Goal: Task Accomplishment & Management: Manage account settings

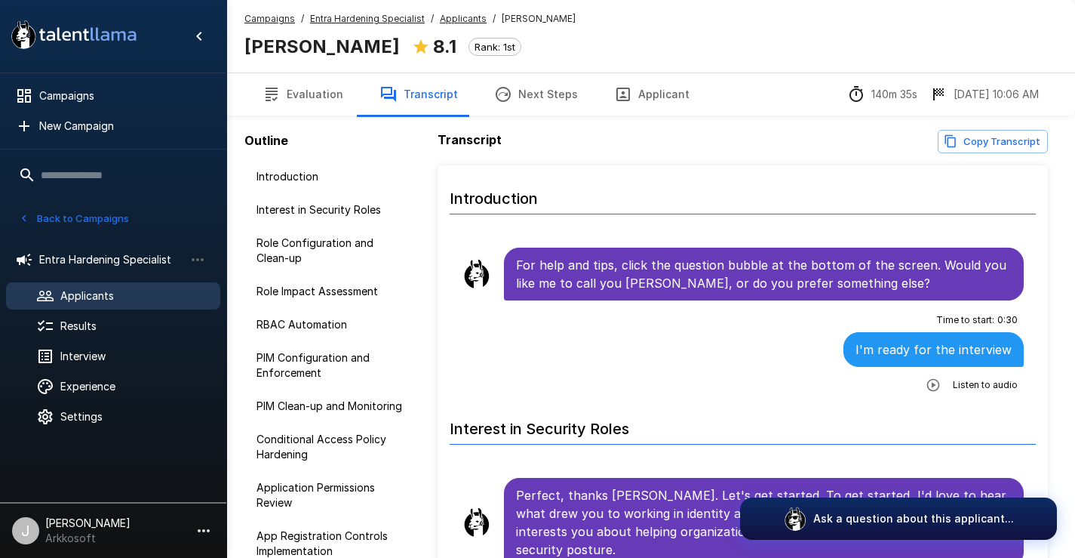
scroll to position [2339, 0]
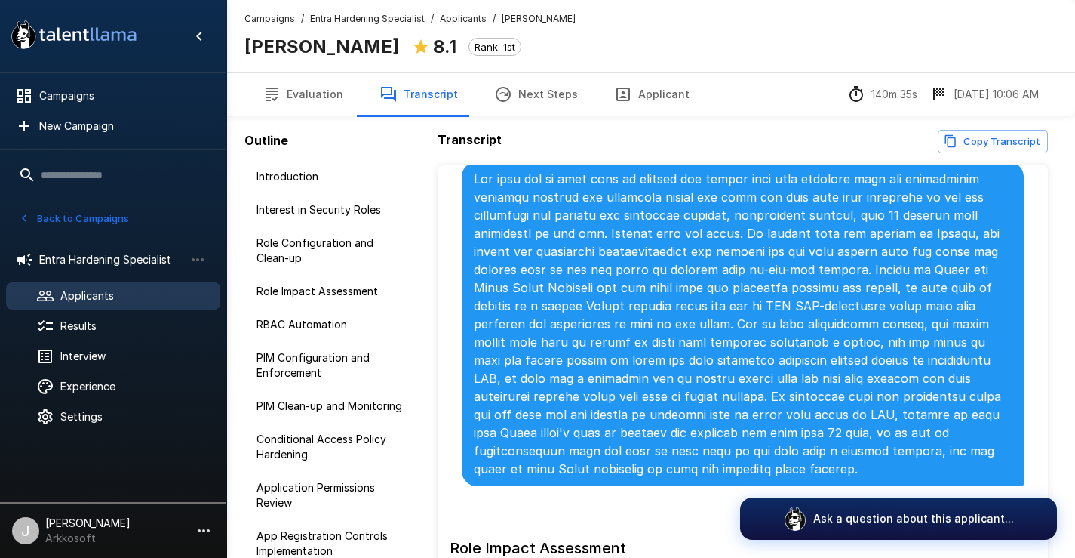
click at [78, 295] on span "Applicants" at bounding box center [134, 295] width 148 height 15
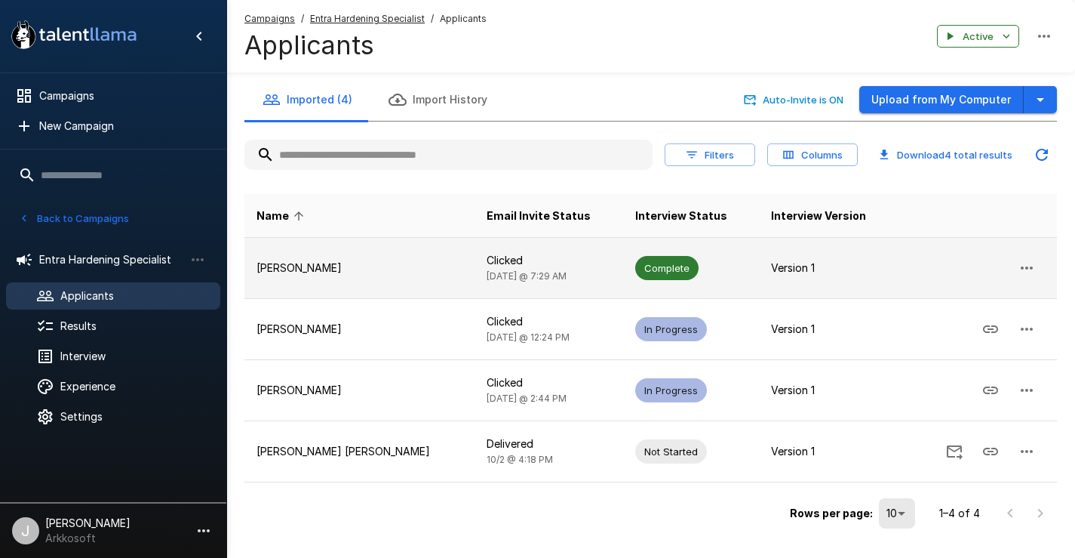
click at [1025, 266] on icon "button" at bounding box center [1027, 268] width 18 height 18
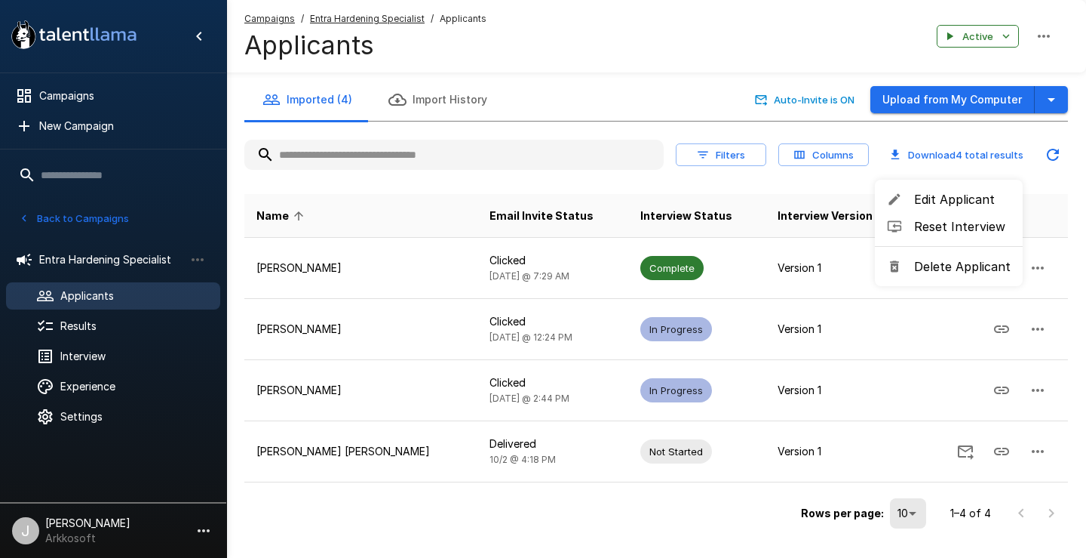
click at [490, 263] on div at bounding box center [543, 279] width 1086 height 558
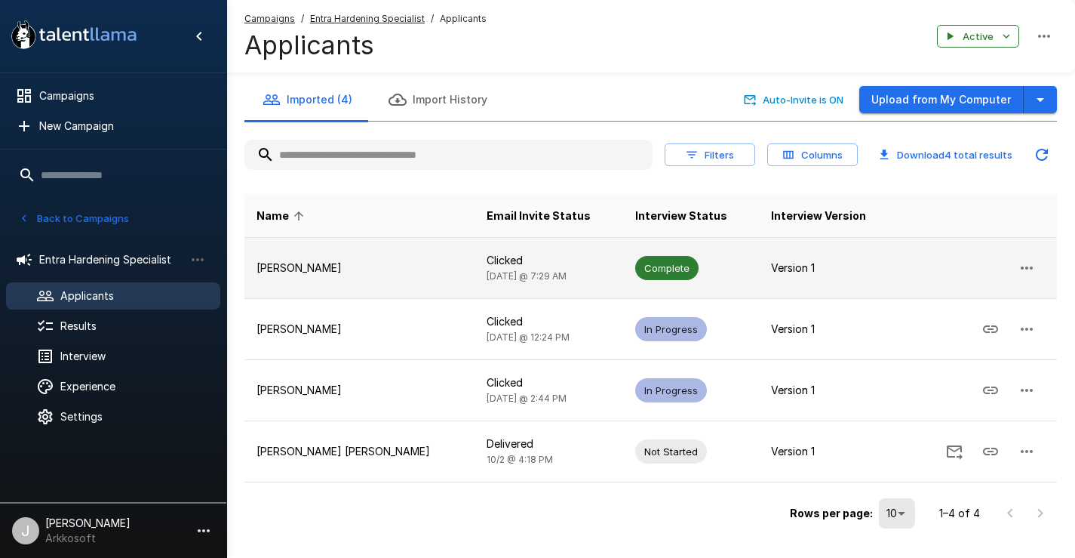
click at [329, 269] on p "[PERSON_NAME]" at bounding box center [360, 267] width 206 height 15
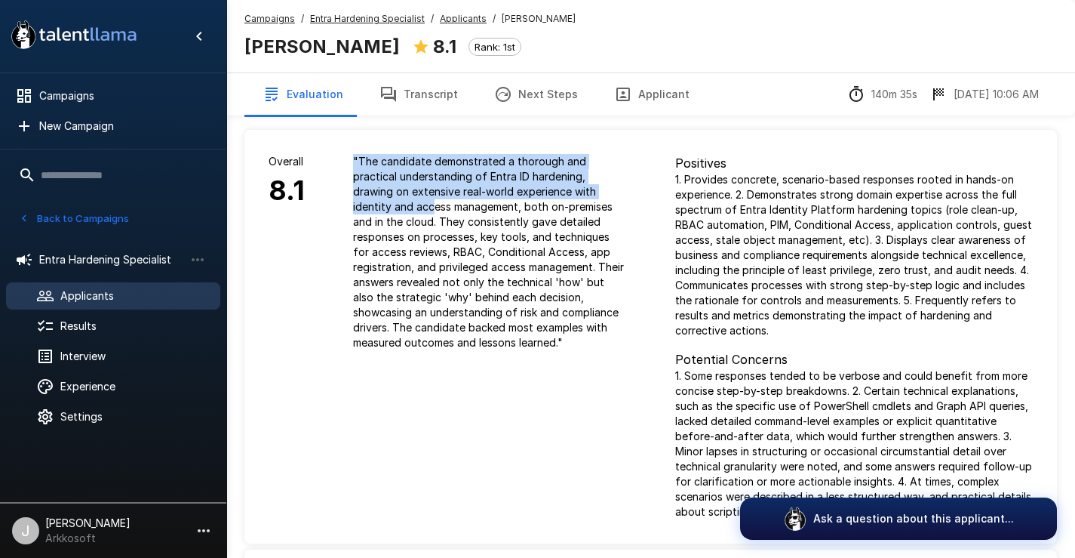
drag, startPoint x: 353, startPoint y: 158, endPoint x: 368, endPoint y: 205, distance: 49.1
click at [368, 205] on p "" The candidate demonstrated a thorough and practical understanding of Entra ID…" at bounding box center [490, 252] width 274 height 196
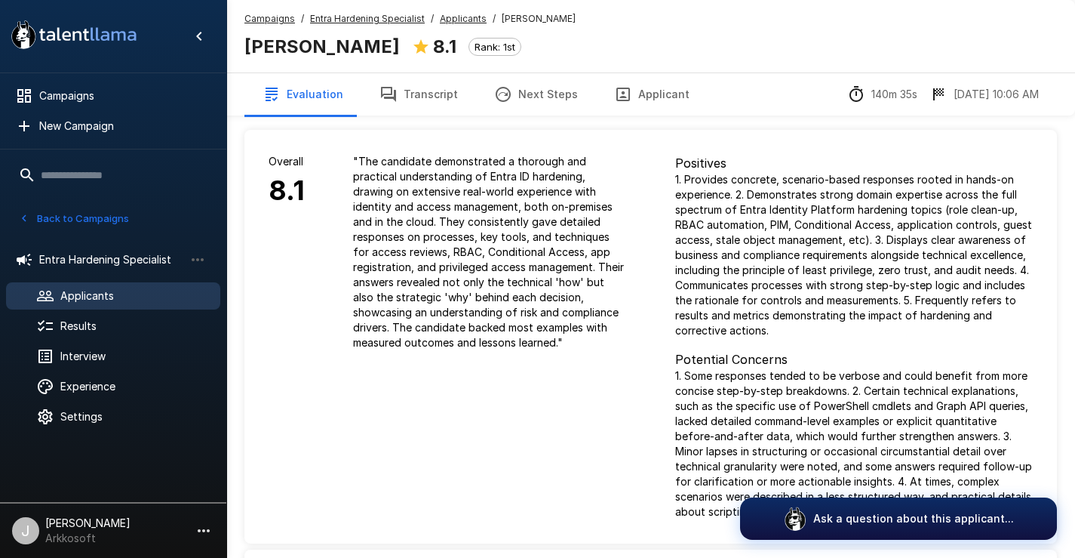
click at [379, 201] on p "" The candidate demonstrated a thorough and practical understanding of Entra ID…" at bounding box center [490, 252] width 274 height 196
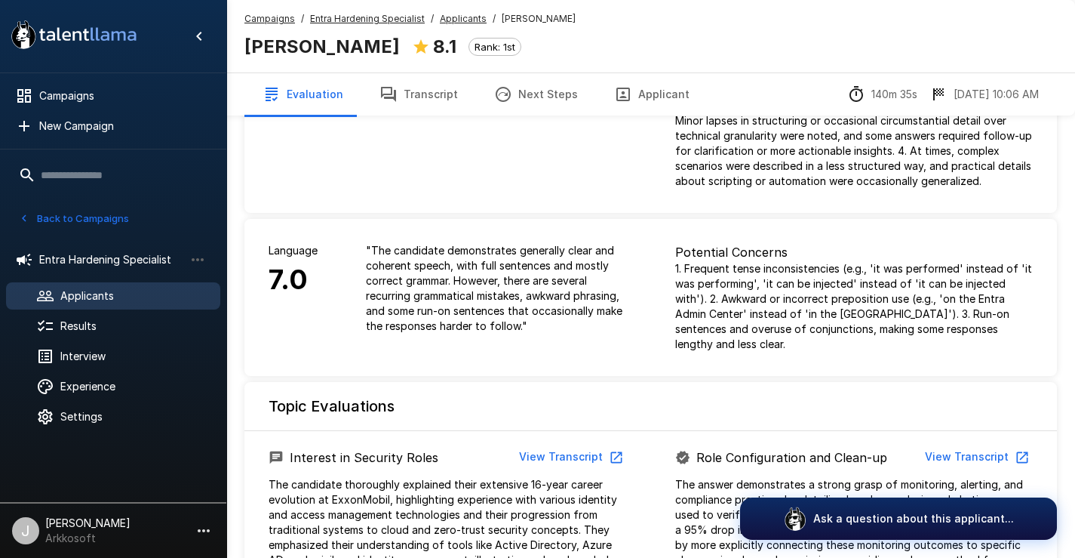
scroll to position [377, 0]
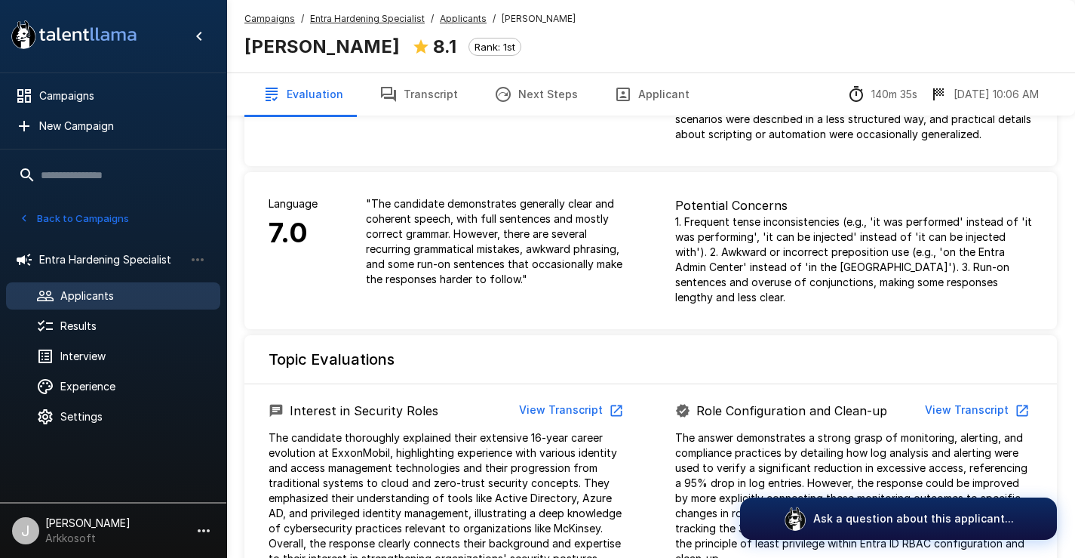
drag, startPoint x: 727, startPoint y: 296, endPoint x: 771, endPoint y: 294, distance: 44.5
click at [771, 294] on p "1. Frequent tense inconsistencies (e.g., 'it was performed' instead of 'it was …" at bounding box center [854, 259] width 358 height 91
click at [790, 296] on p "1. Frequent tense inconsistencies (e.g., 'it was performed' instead of 'it was …" at bounding box center [854, 259] width 358 height 91
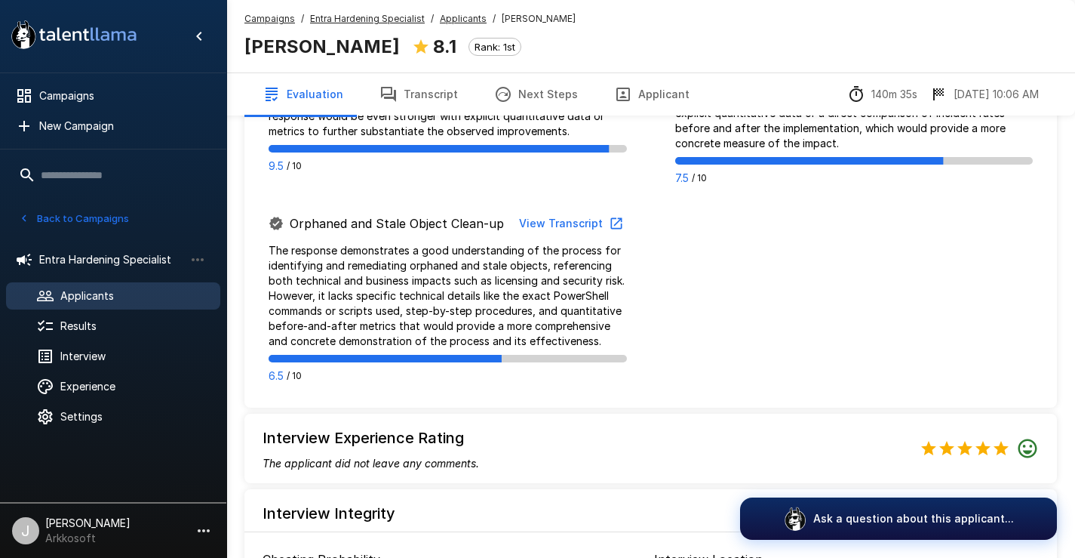
scroll to position [1645, 0]
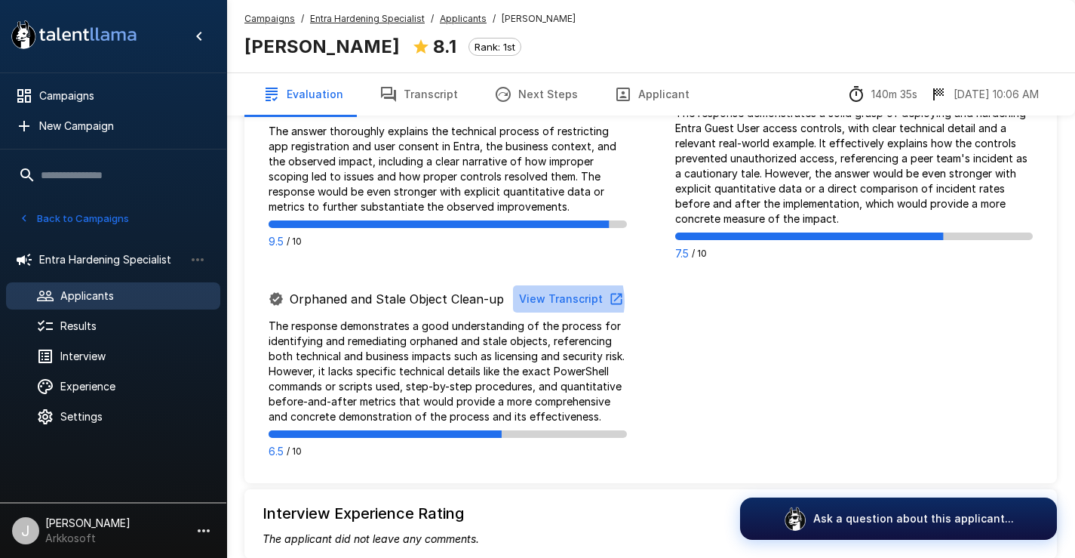
click at [555, 302] on button "View Transcript" at bounding box center [570, 299] width 114 height 28
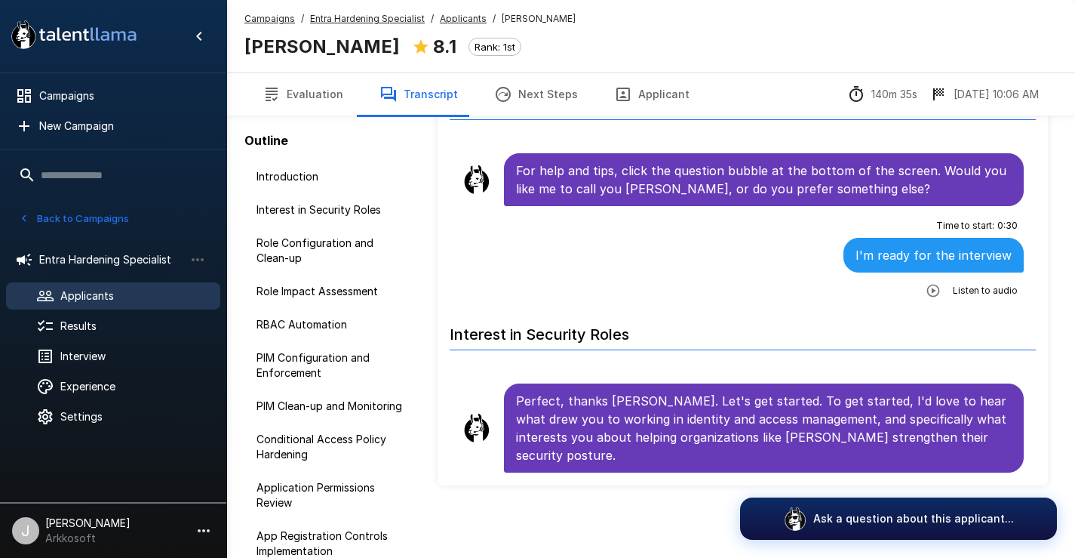
scroll to position [94, 0]
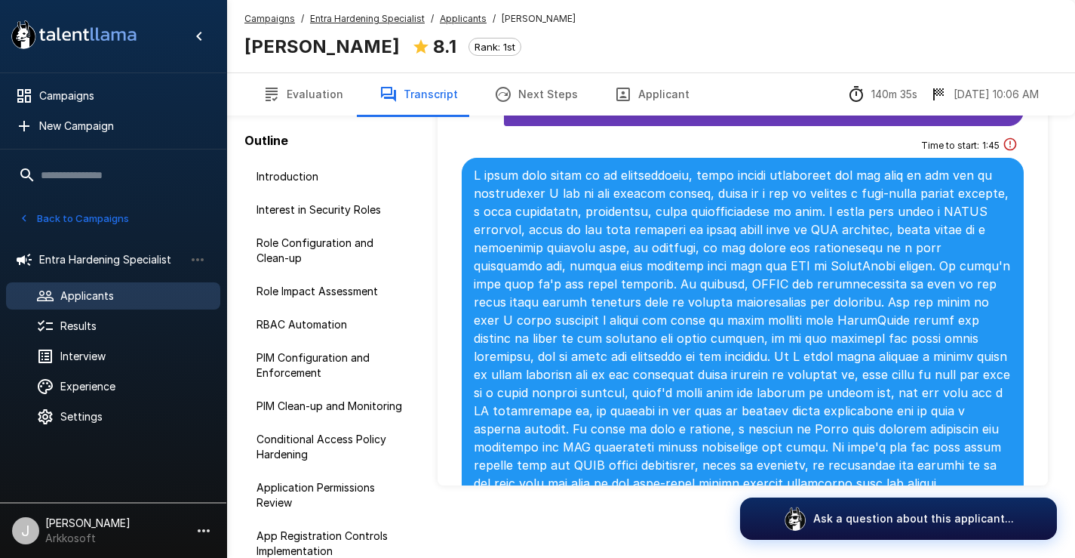
scroll to position [5281, 0]
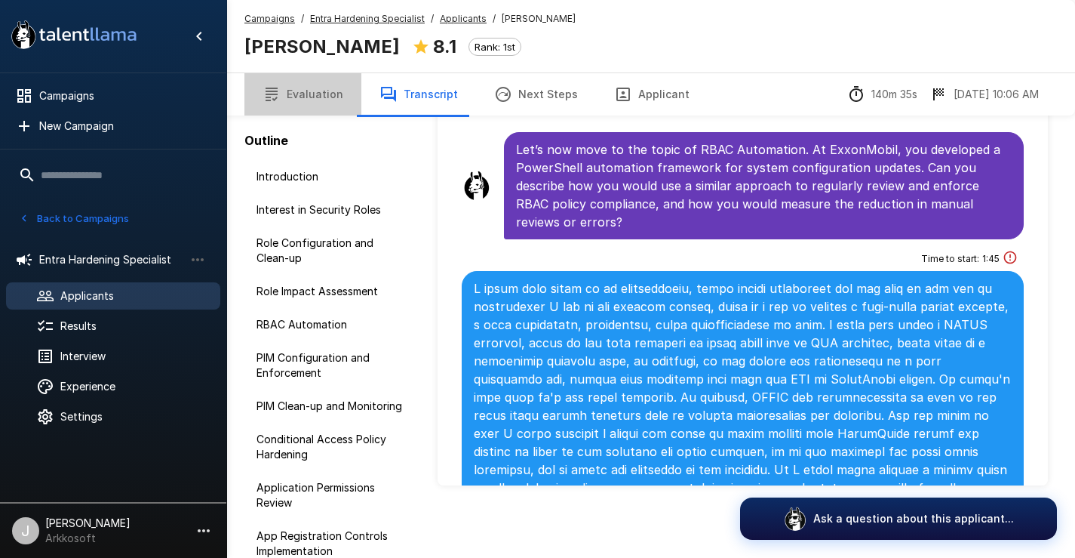
click at [318, 81] on button "Evaluation" at bounding box center [302, 94] width 117 height 42
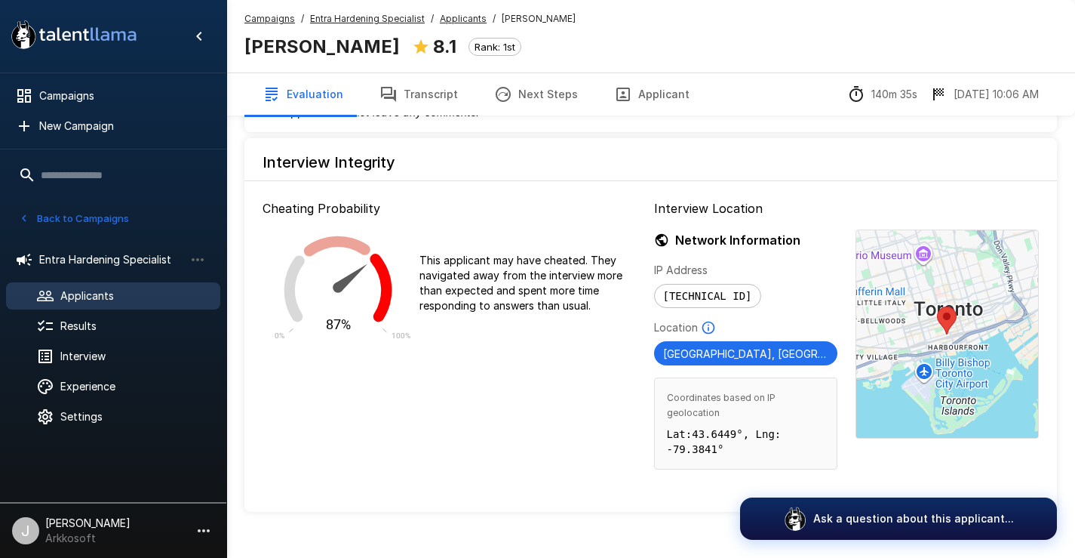
scroll to position [2098, 0]
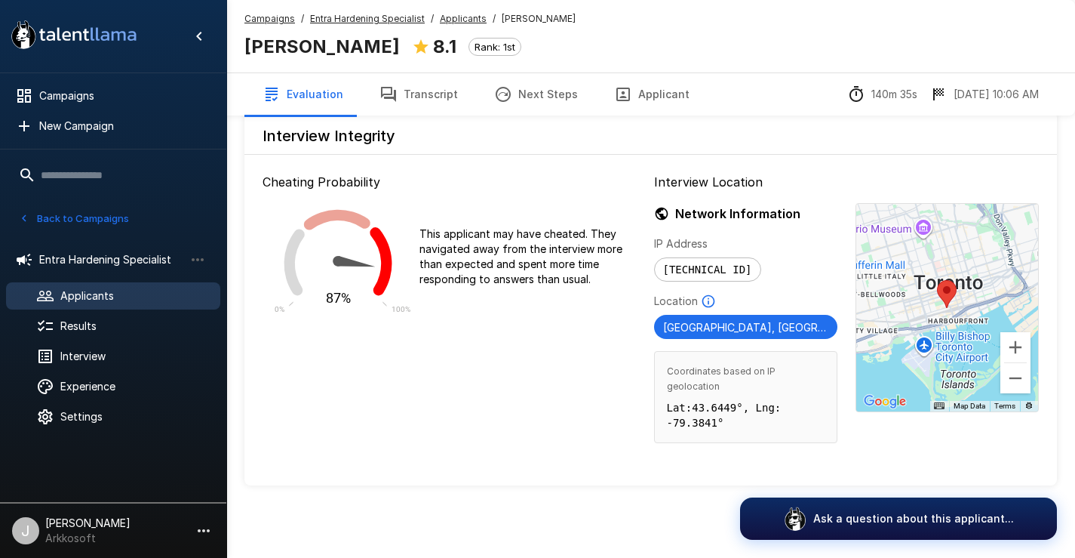
click at [284, 89] on button "Evaluation" at bounding box center [302, 94] width 117 height 42
click at [628, 85] on button "Applicant" at bounding box center [652, 94] width 112 height 42
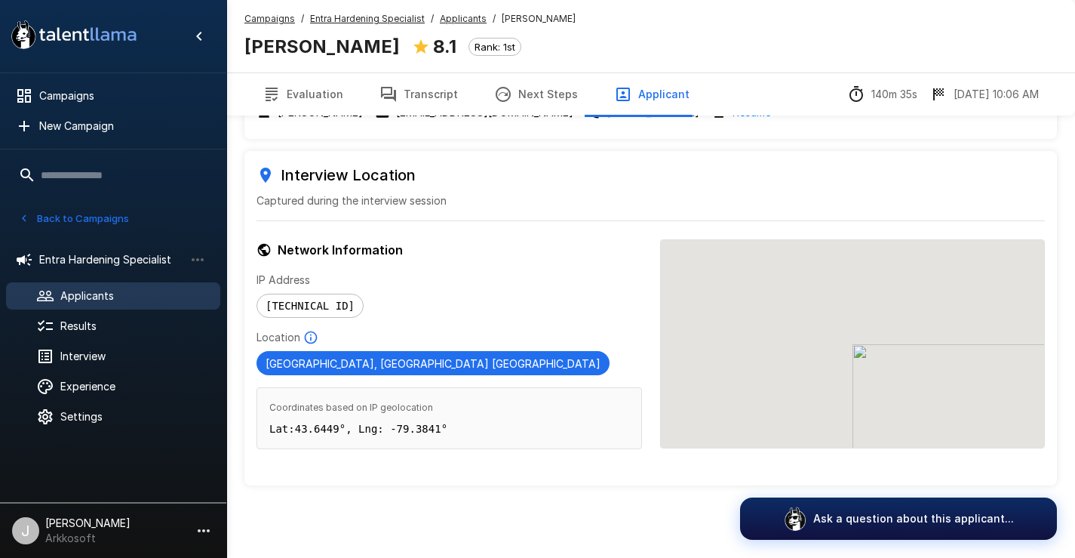
scroll to position [100, 0]
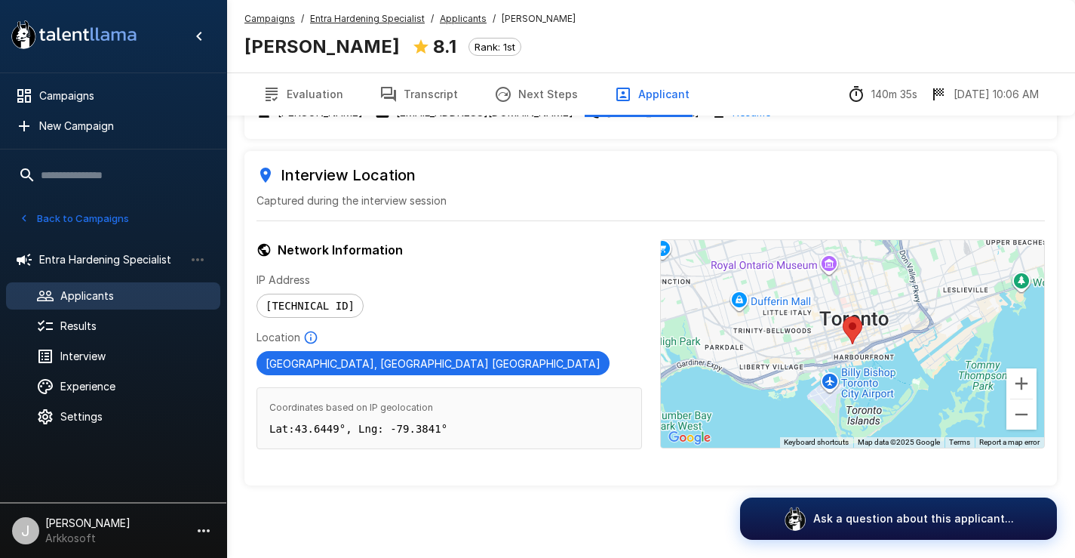
click at [97, 289] on span "Applicants" at bounding box center [134, 295] width 148 height 15
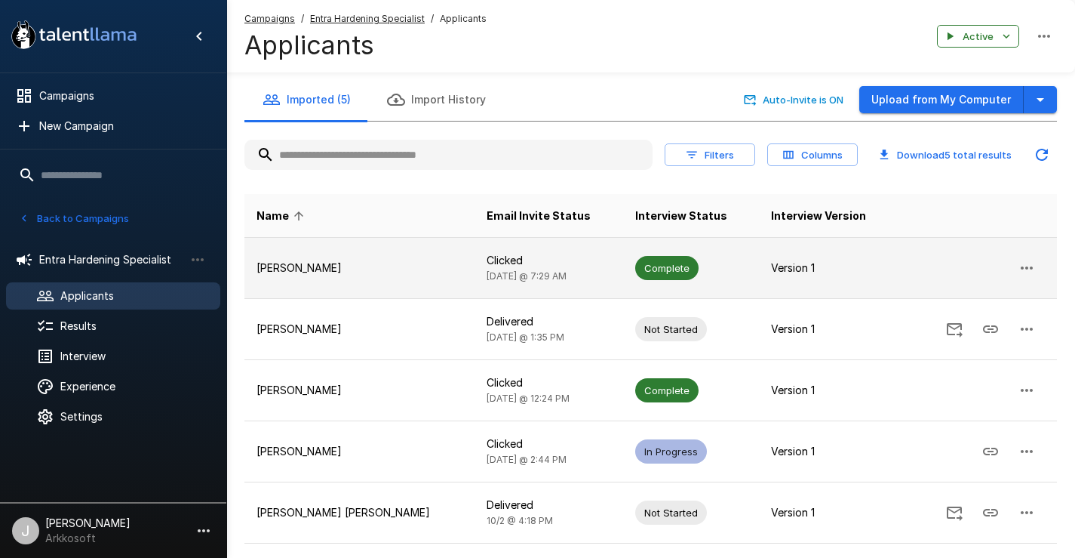
click at [395, 265] on p "[PERSON_NAME]" at bounding box center [360, 267] width 206 height 15
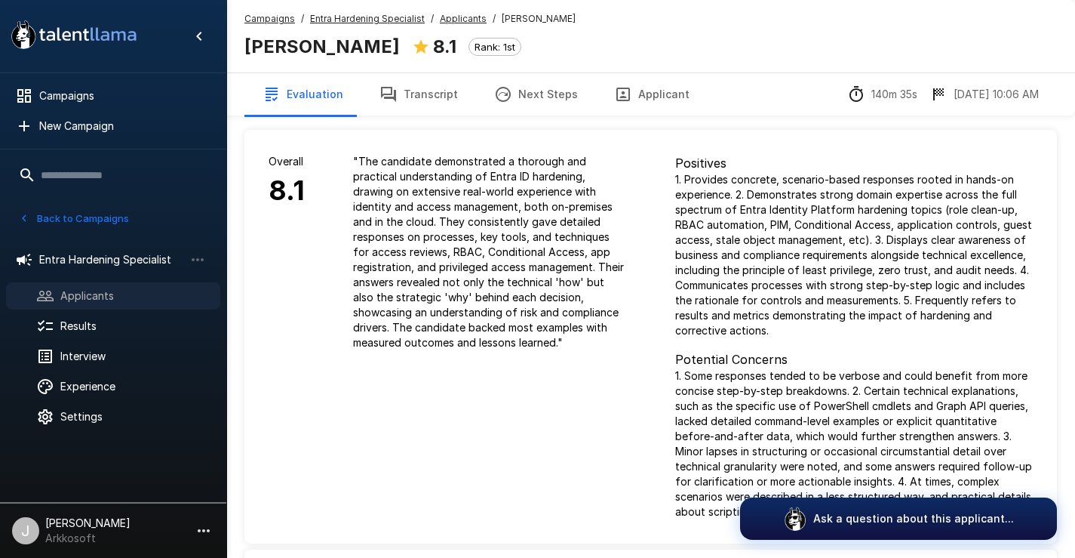
click at [52, 283] on div "Applicants" at bounding box center [113, 295] width 214 height 27
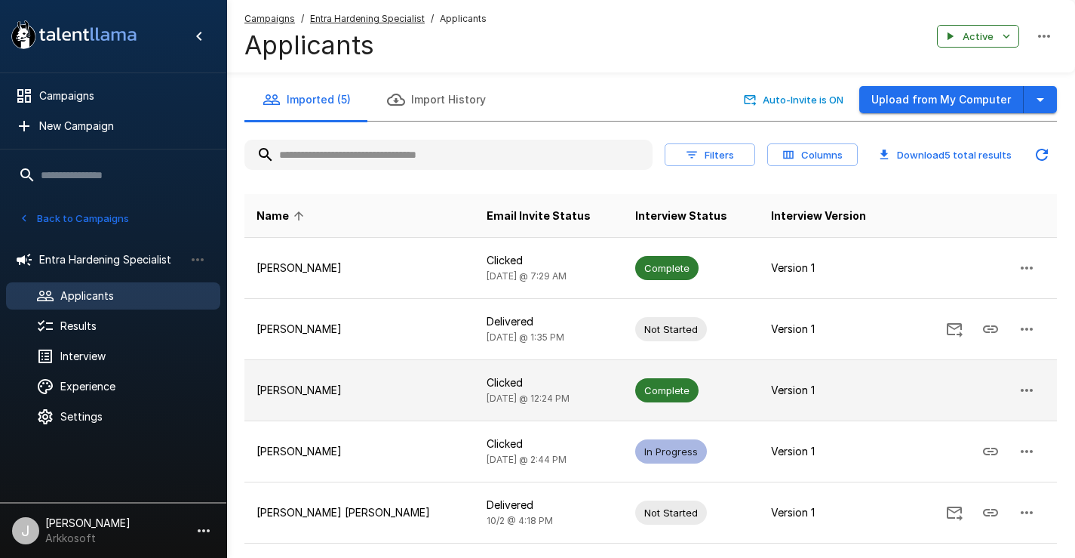
click at [422, 393] on p "[PERSON_NAME]" at bounding box center [360, 389] width 206 height 15
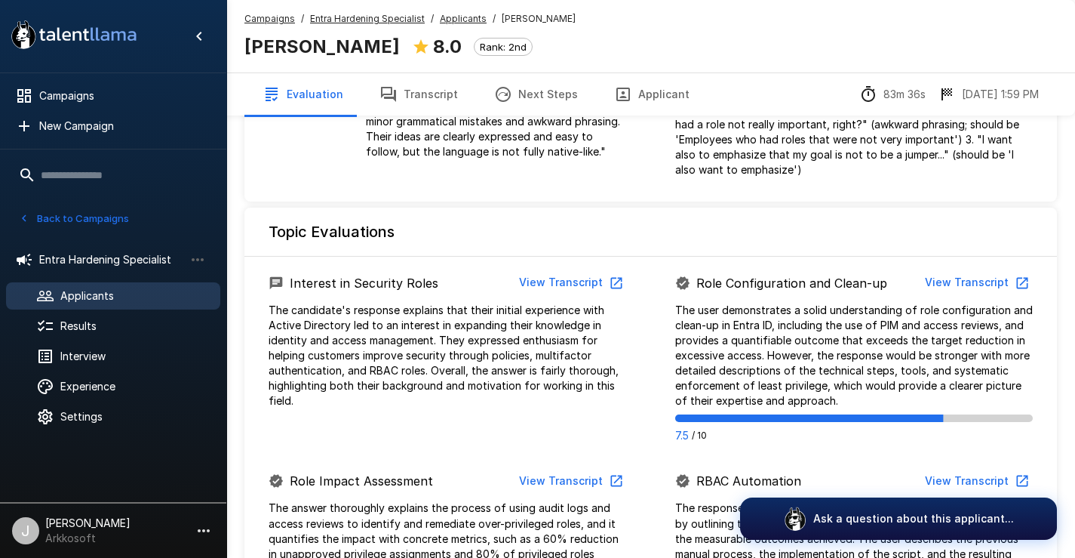
scroll to position [509, 0]
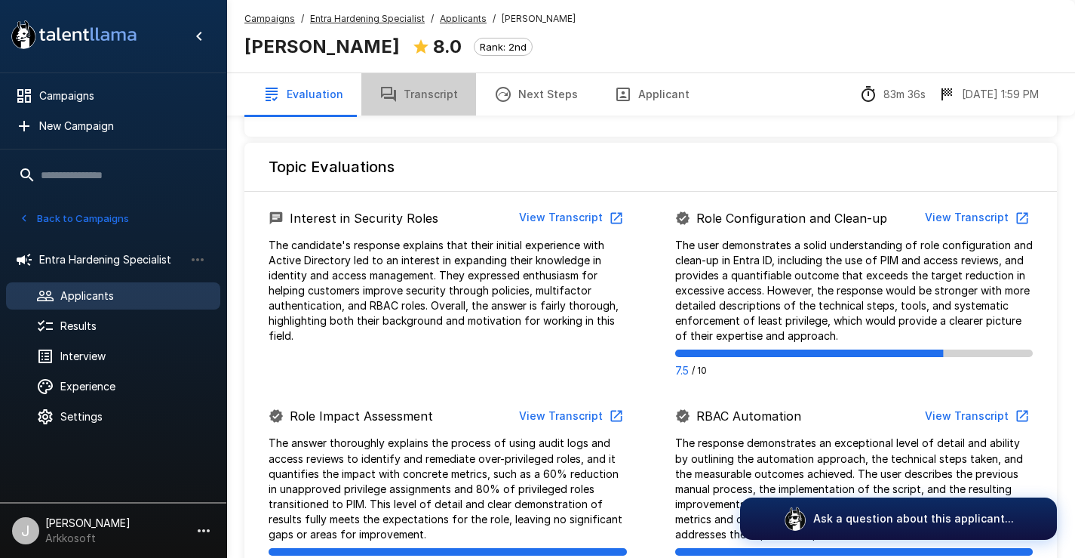
click at [423, 90] on button "Transcript" at bounding box center [418, 94] width 115 height 42
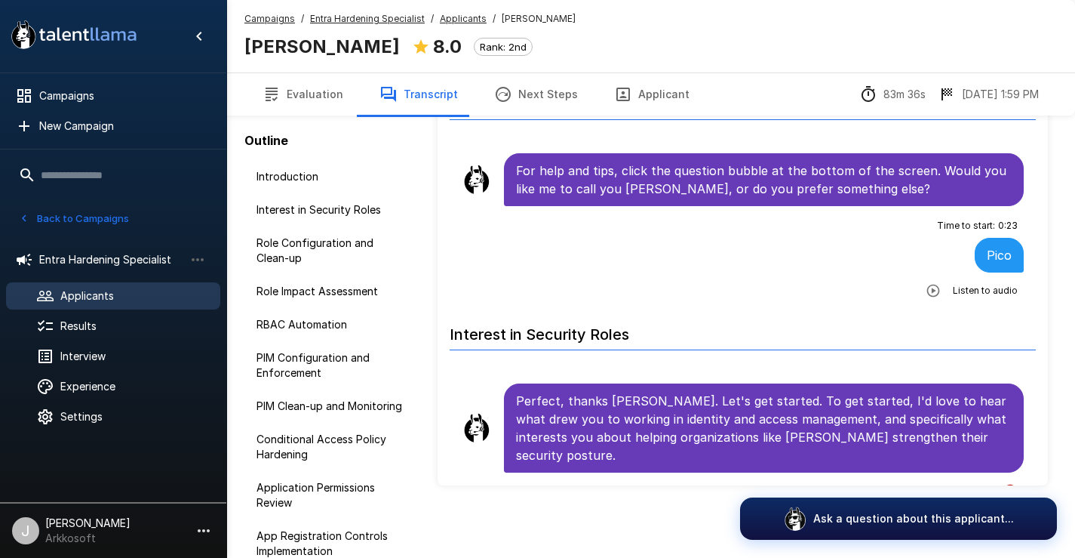
scroll to position [94, 0]
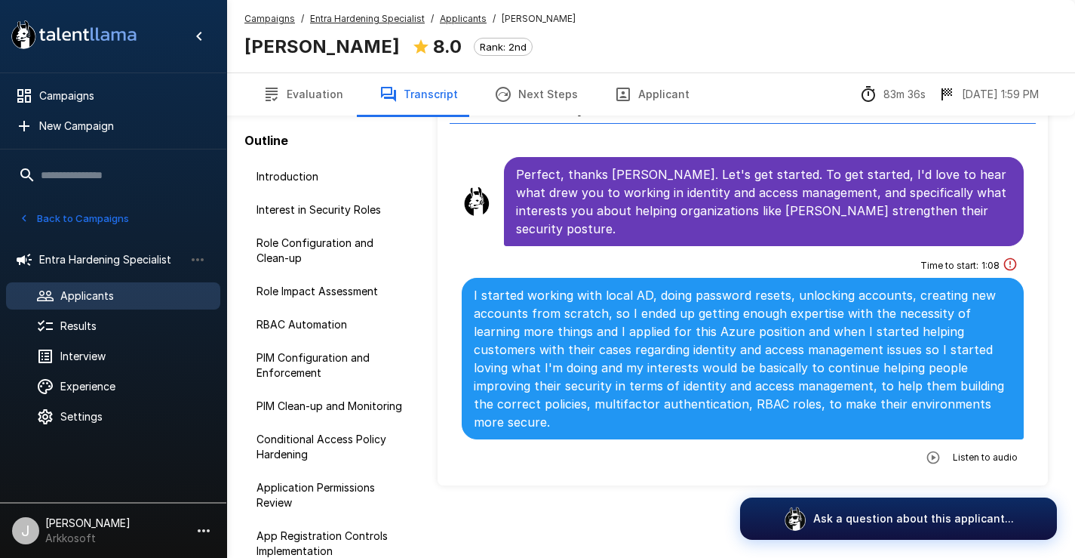
scroll to position [302, 0]
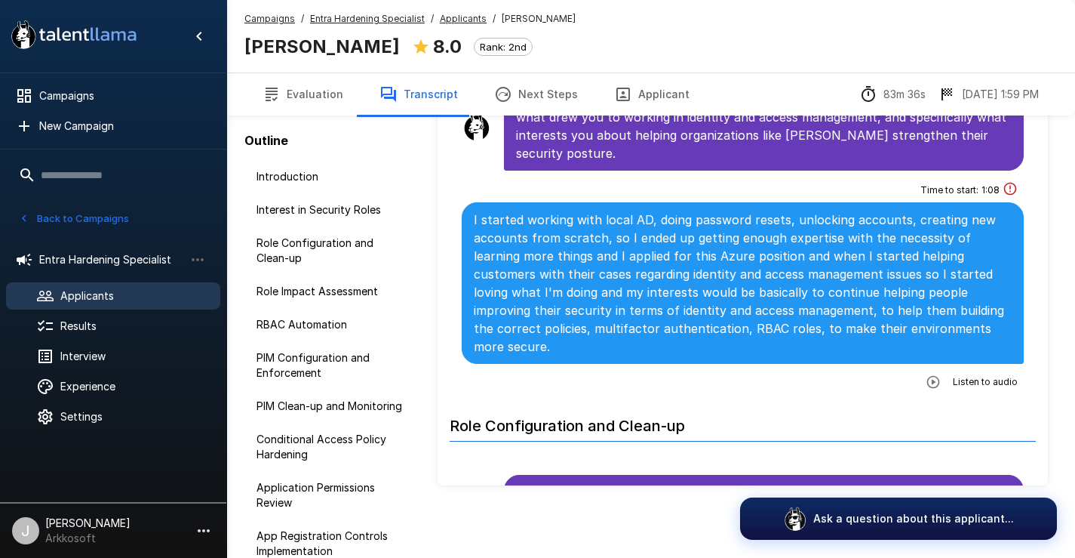
click at [926, 374] on icon "button" at bounding box center [933, 381] width 15 height 15
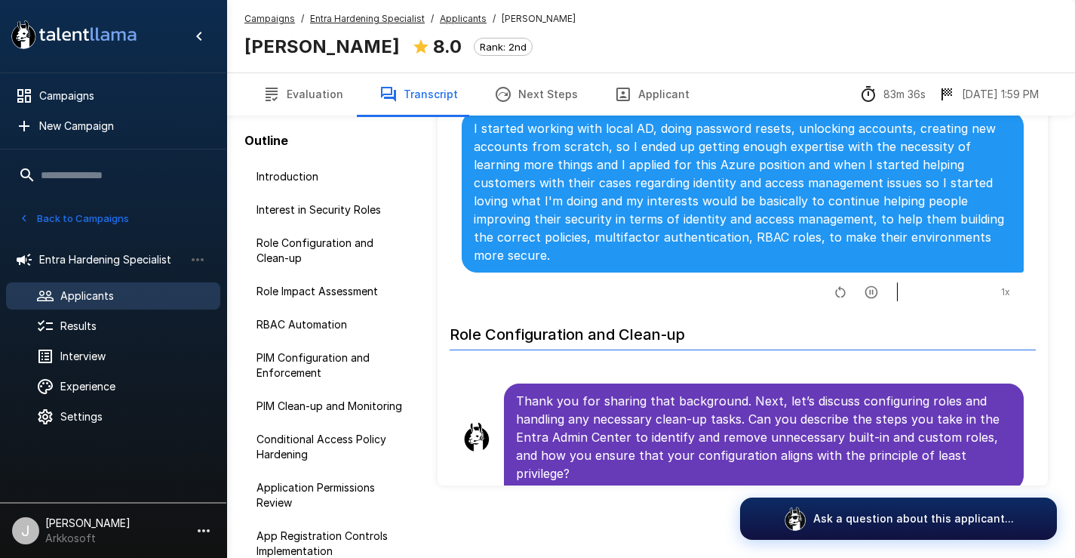
scroll to position [377, 0]
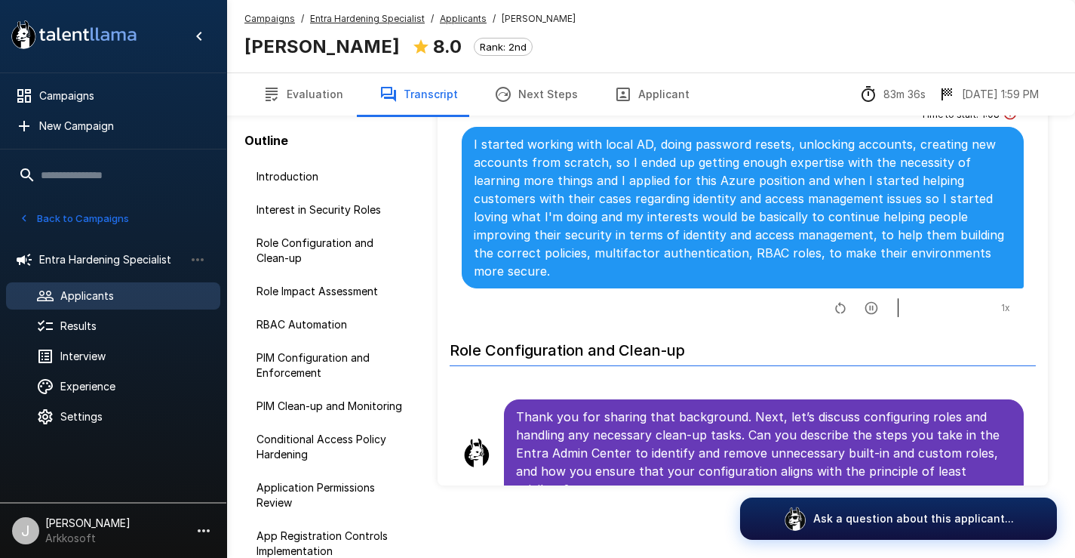
click at [864, 300] on icon "button" at bounding box center [871, 307] width 15 height 15
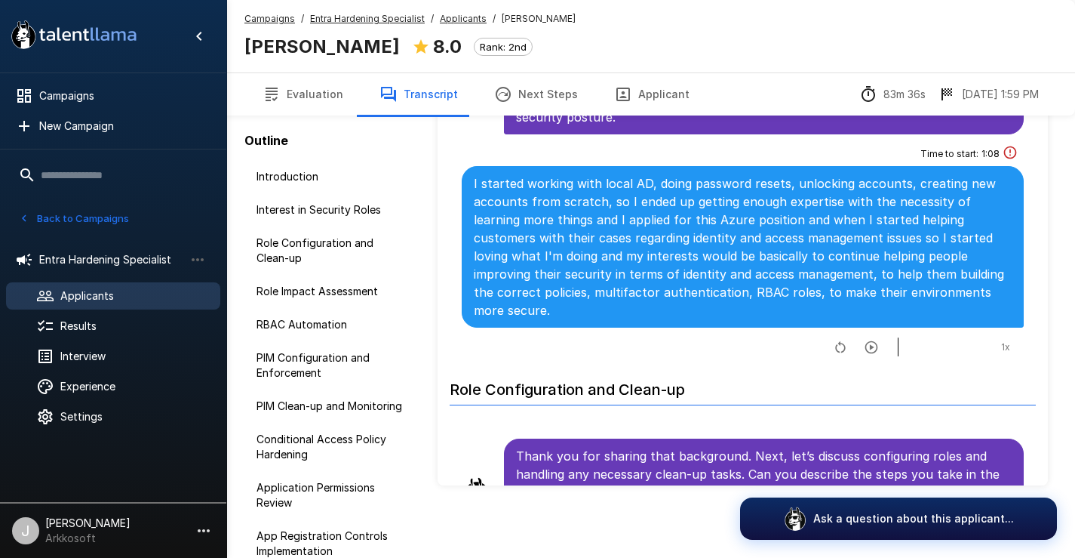
scroll to position [226, 0]
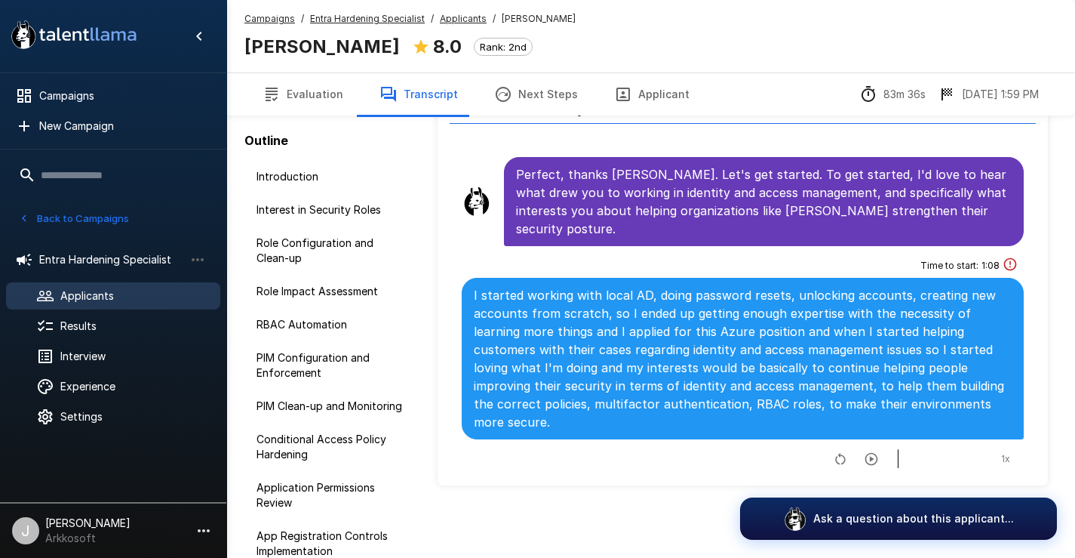
drag, startPoint x: 117, startPoint y: 296, endPoint x: 541, endPoint y: 293, distance: 424.0
click at [518, 286] on div ".st0{fill:#FFFFFF;} .st1{fill:#76a4ed;} Campaigns New Campaign Active 3 BOSTON …" at bounding box center [650, 232] width 849 height 652
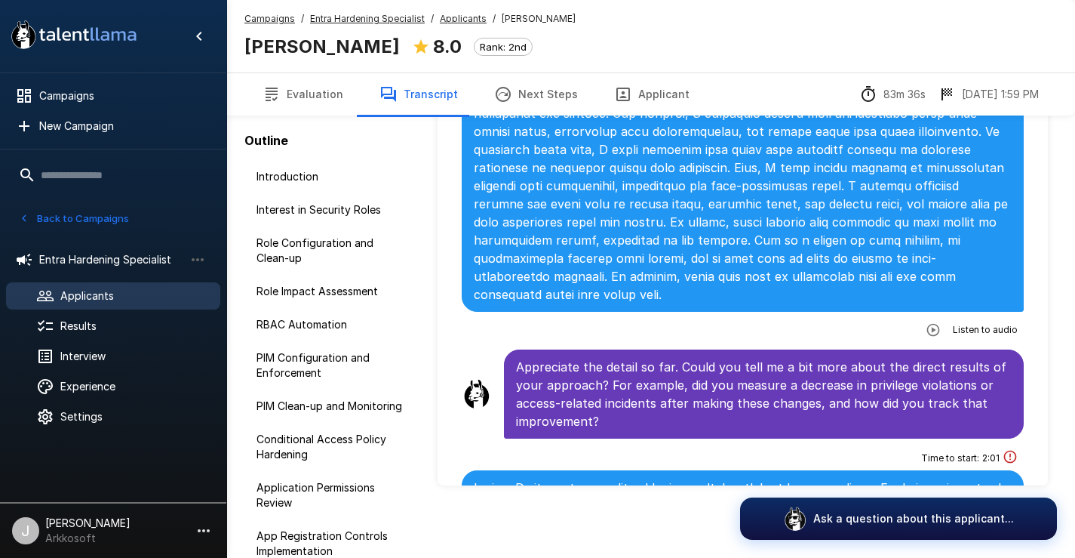
scroll to position [1962, 0]
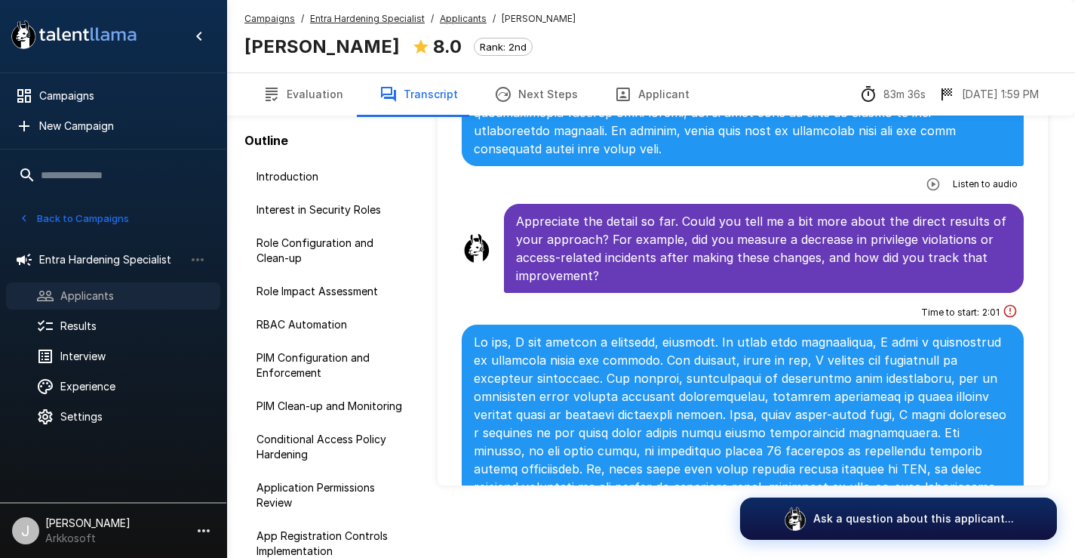
click at [140, 290] on span "Applicants" at bounding box center [134, 295] width 148 height 15
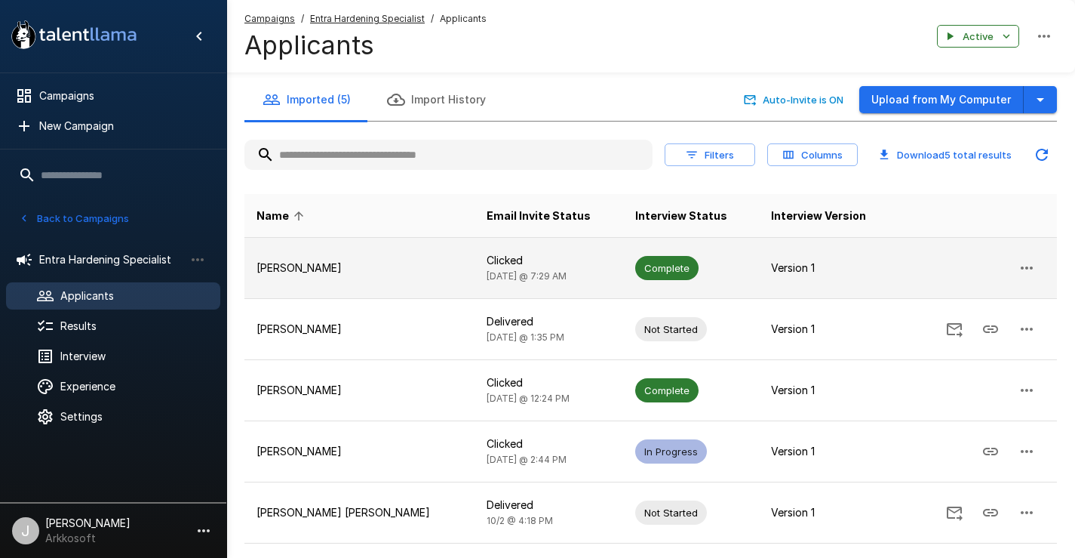
click at [309, 273] on p "[PERSON_NAME]" at bounding box center [360, 267] width 206 height 15
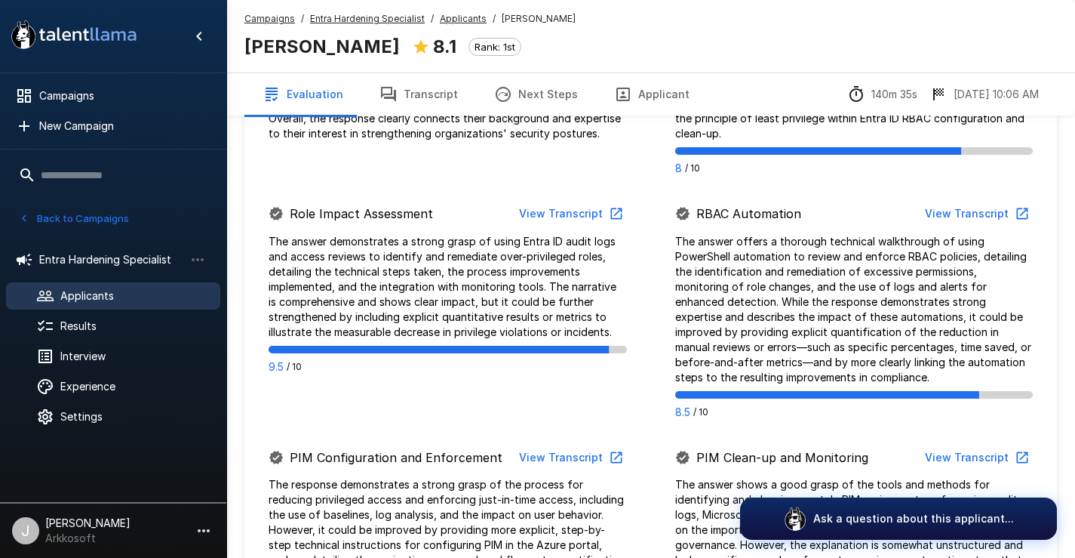
scroll to position [981, 0]
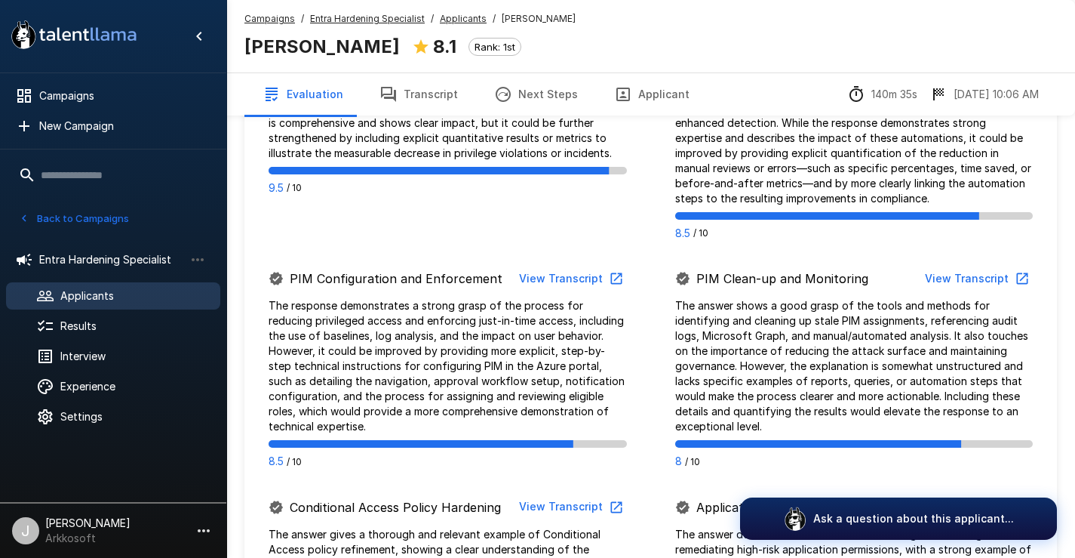
click at [403, 84] on button "Transcript" at bounding box center [418, 94] width 115 height 42
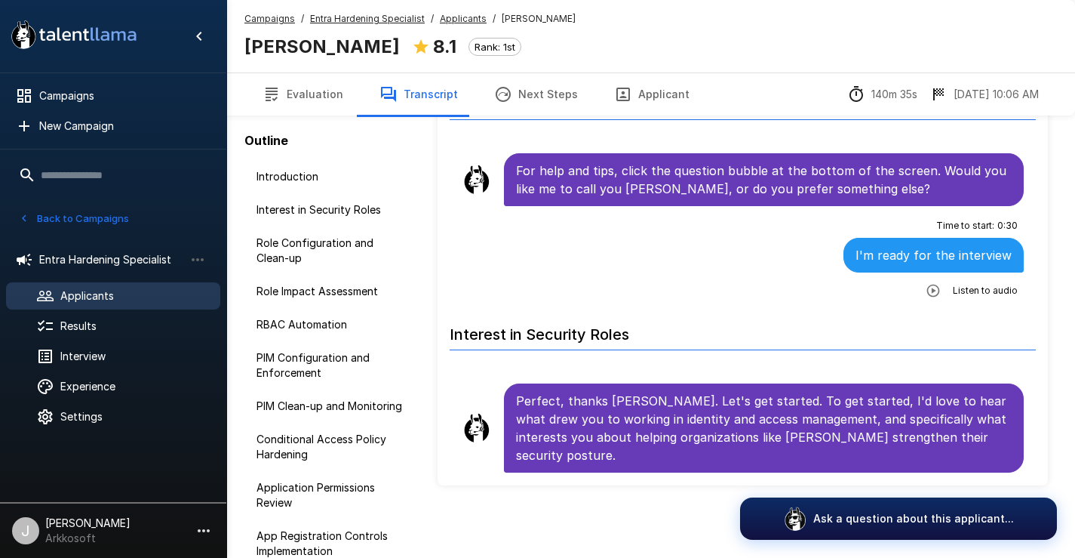
scroll to position [94, 0]
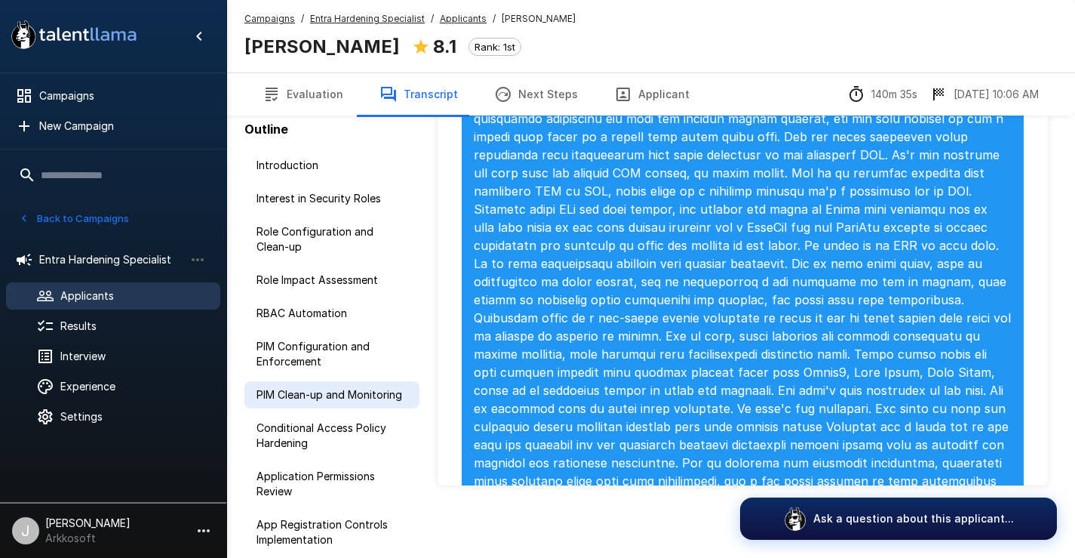
scroll to position [26, 0]
click at [75, 94] on span "Campaigns" at bounding box center [123, 95] width 169 height 15
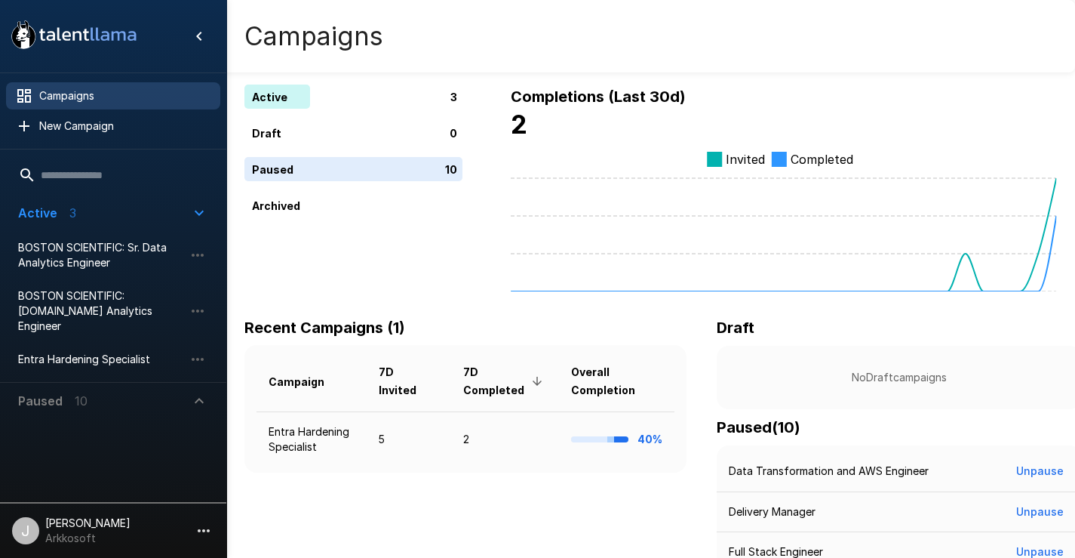
click at [416, 97] on div "3" at bounding box center [356, 96] width 224 height 24
click at [439, 128] on div "0" at bounding box center [356, 133] width 224 height 24
drag, startPoint x: 609, startPoint y: 96, endPoint x: 579, endPoint y: 107, distance: 31.5
click at [579, 107] on h6 "Completions (Last 30d)" at bounding box center [784, 96] width 546 height 24
click at [746, 151] on icon "Invited Completed" at bounding box center [784, 215] width 546 height 151
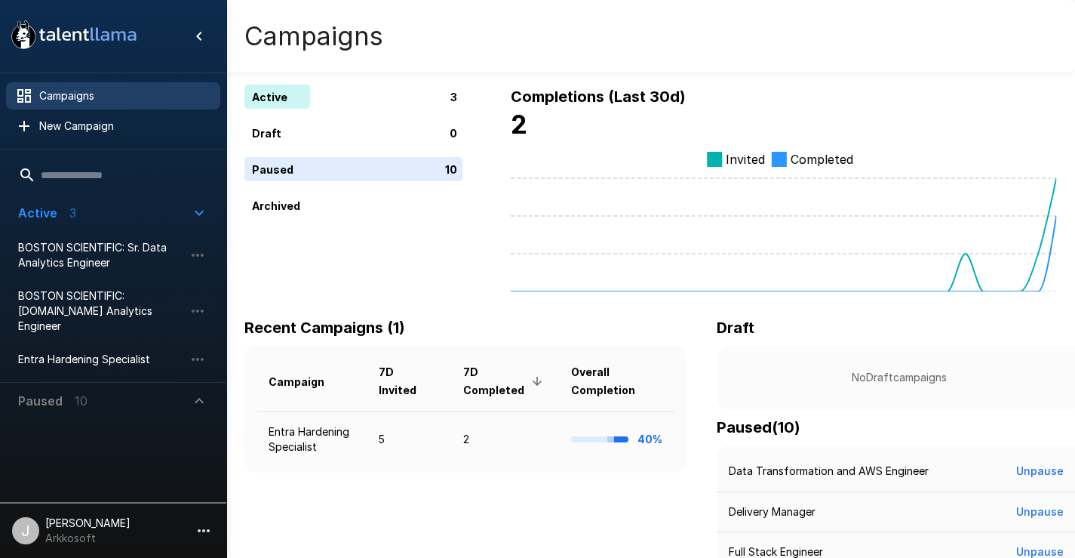
click at [291, 130] on div "0" at bounding box center [356, 133] width 224 height 24
click at [127, 352] on span "Entra Hardening Specialist" at bounding box center [101, 359] width 166 height 15
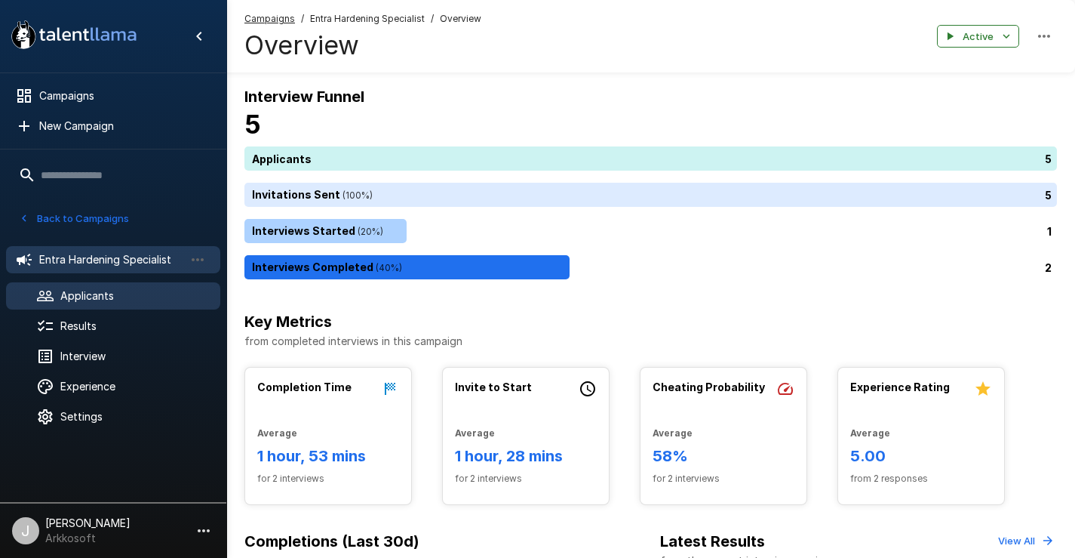
click at [101, 304] on div "Applicants" at bounding box center [113, 295] width 214 height 27
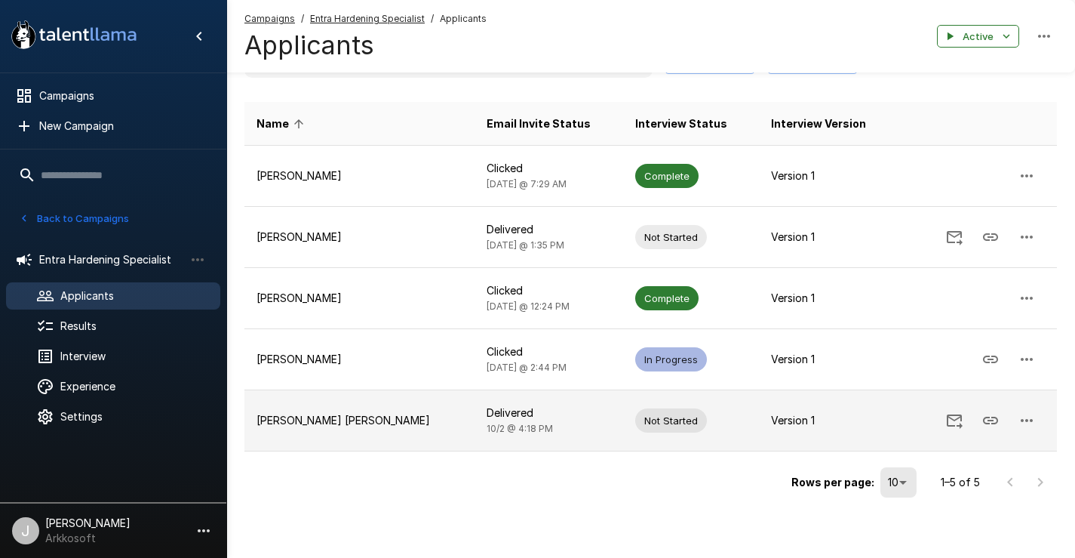
scroll to position [97, 0]
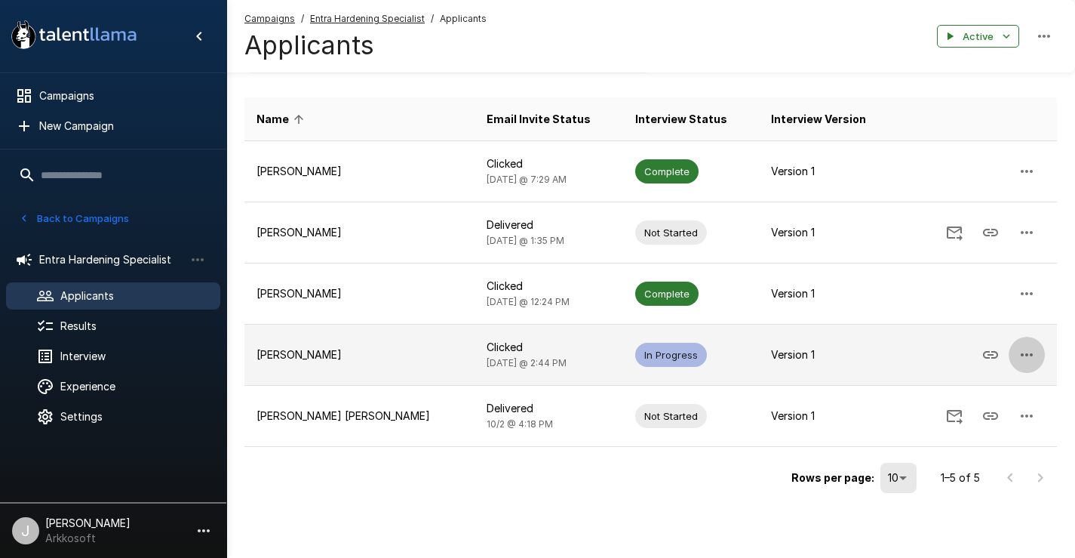
click at [1029, 355] on icon "button" at bounding box center [1027, 355] width 18 height 18
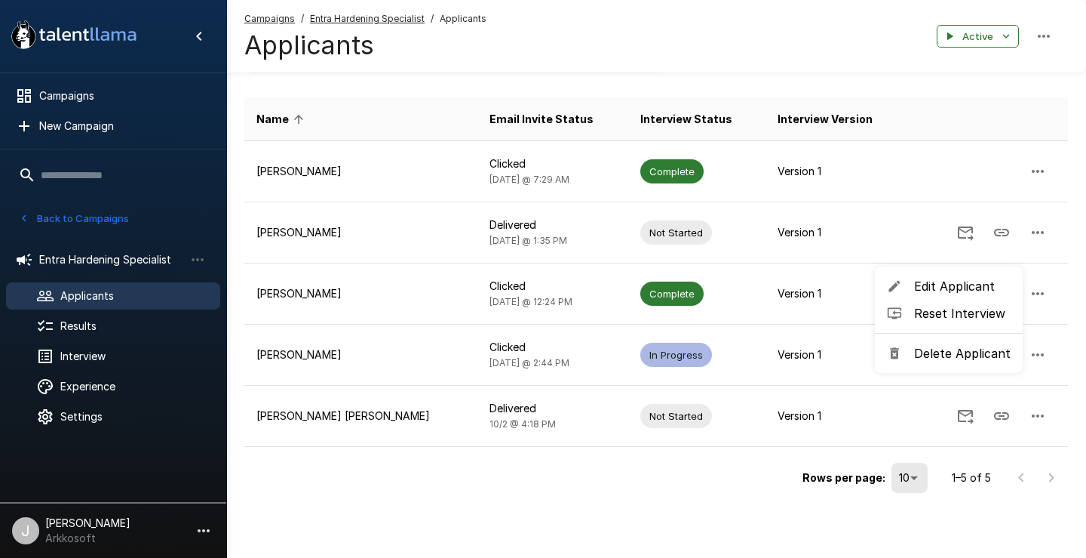
click at [594, 472] on div at bounding box center [543, 279] width 1086 height 558
